Goal: Transaction & Acquisition: Purchase product/service

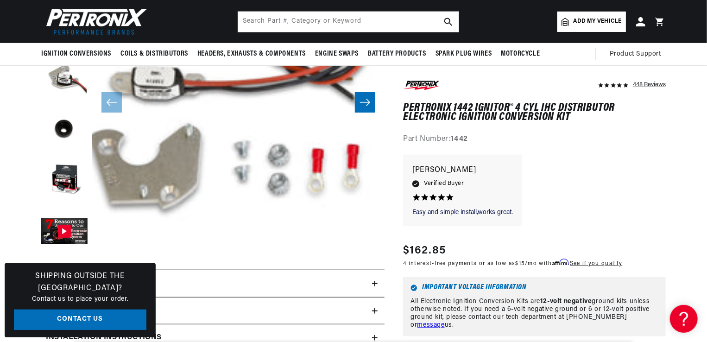
scroll to position [93, 0]
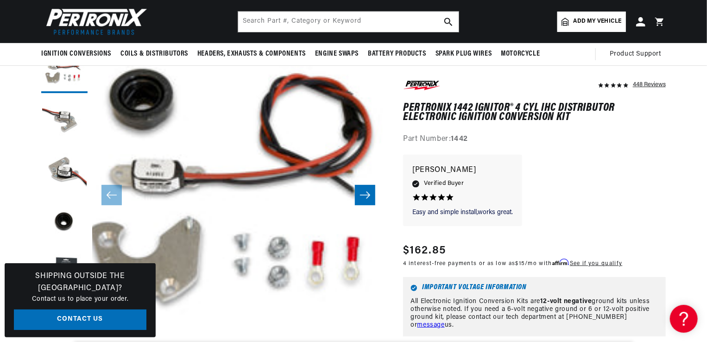
click at [363, 192] on icon "Slide right" at bounding box center [365, 194] width 11 height 9
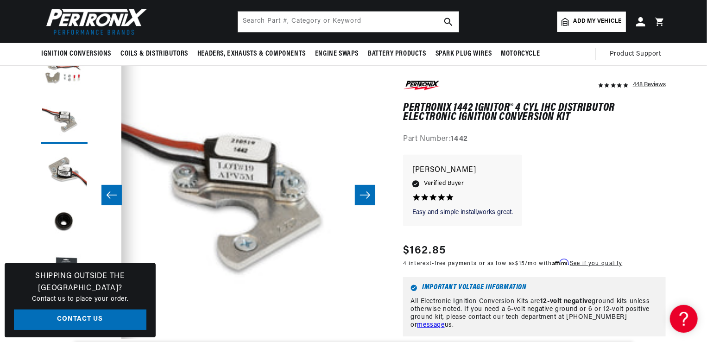
scroll to position [0, 281]
click at [362, 193] on icon "Slide right" at bounding box center [365, 194] width 11 height 9
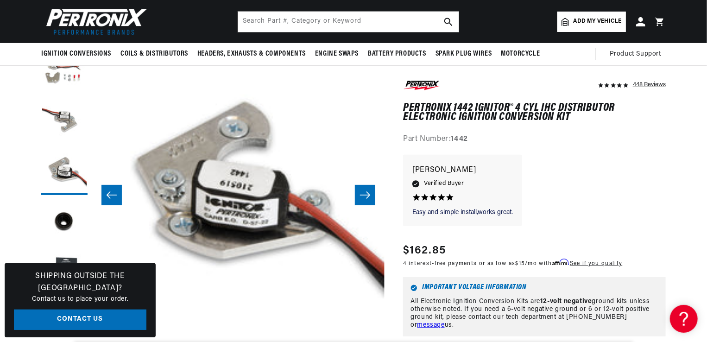
scroll to position [0, 0]
click at [362, 193] on icon "Slide right" at bounding box center [365, 194] width 11 height 9
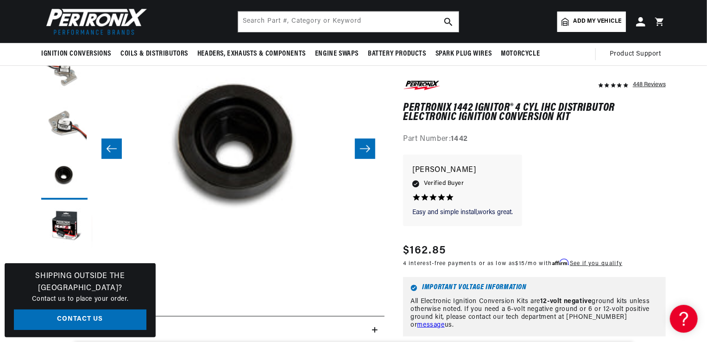
scroll to position [139, 0]
click at [370, 149] on icon "Slide right" at bounding box center [365, 149] width 10 height 7
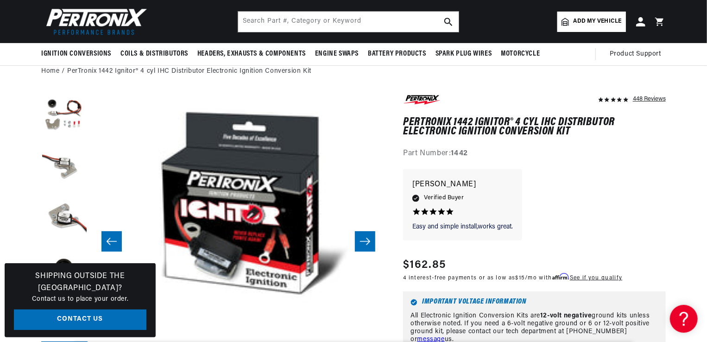
scroll to position [0, 0]
click at [367, 238] on icon "Slide right" at bounding box center [365, 241] width 11 height 9
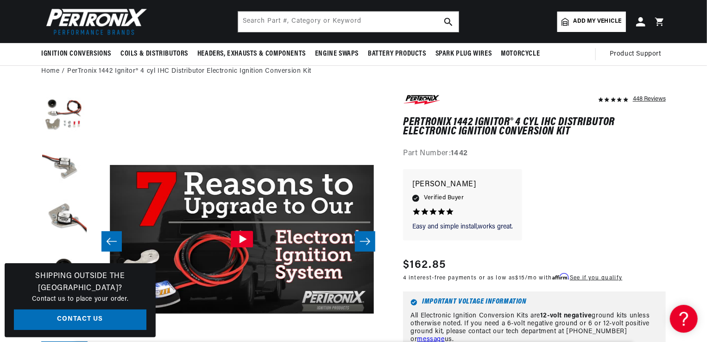
scroll to position [0, 1463]
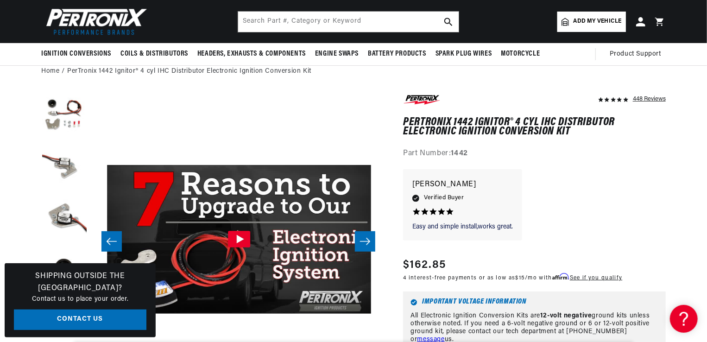
click at [367, 240] on icon "Slide right" at bounding box center [365, 241] width 11 height 9
click at [114, 243] on icon "Slide left" at bounding box center [111, 241] width 11 height 9
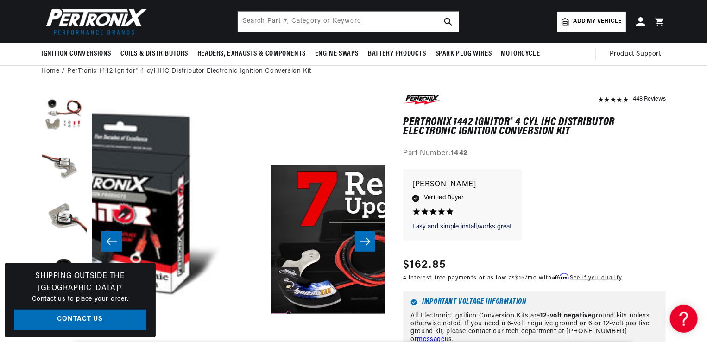
click at [114, 243] on icon "Slide left" at bounding box center [111, 241] width 11 height 9
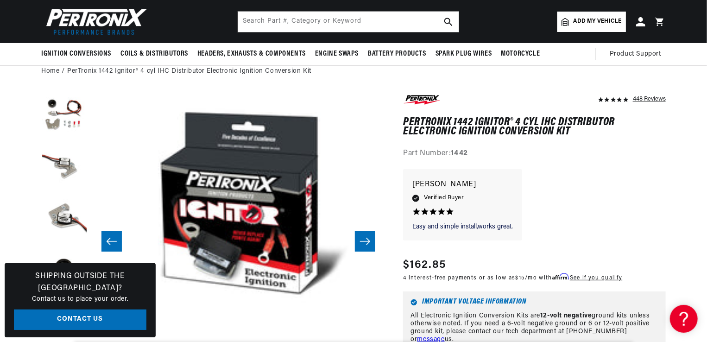
click at [114, 243] on icon "Slide left" at bounding box center [111, 241] width 11 height 9
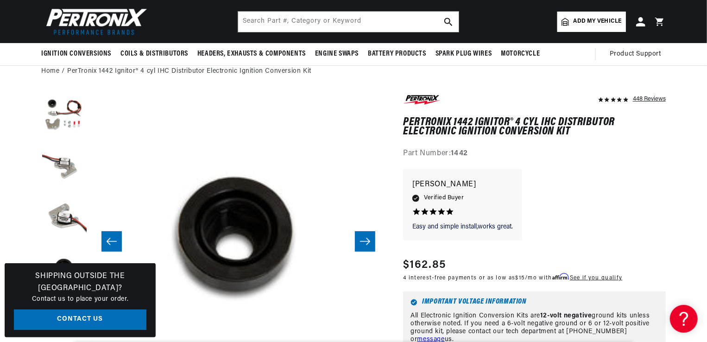
click at [114, 243] on icon "Slide left" at bounding box center [111, 241] width 11 height 9
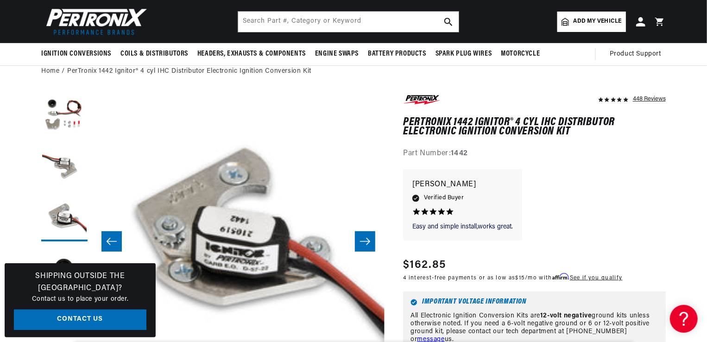
scroll to position [0, 0]
